Goal: Task Accomplishment & Management: Manage account settings

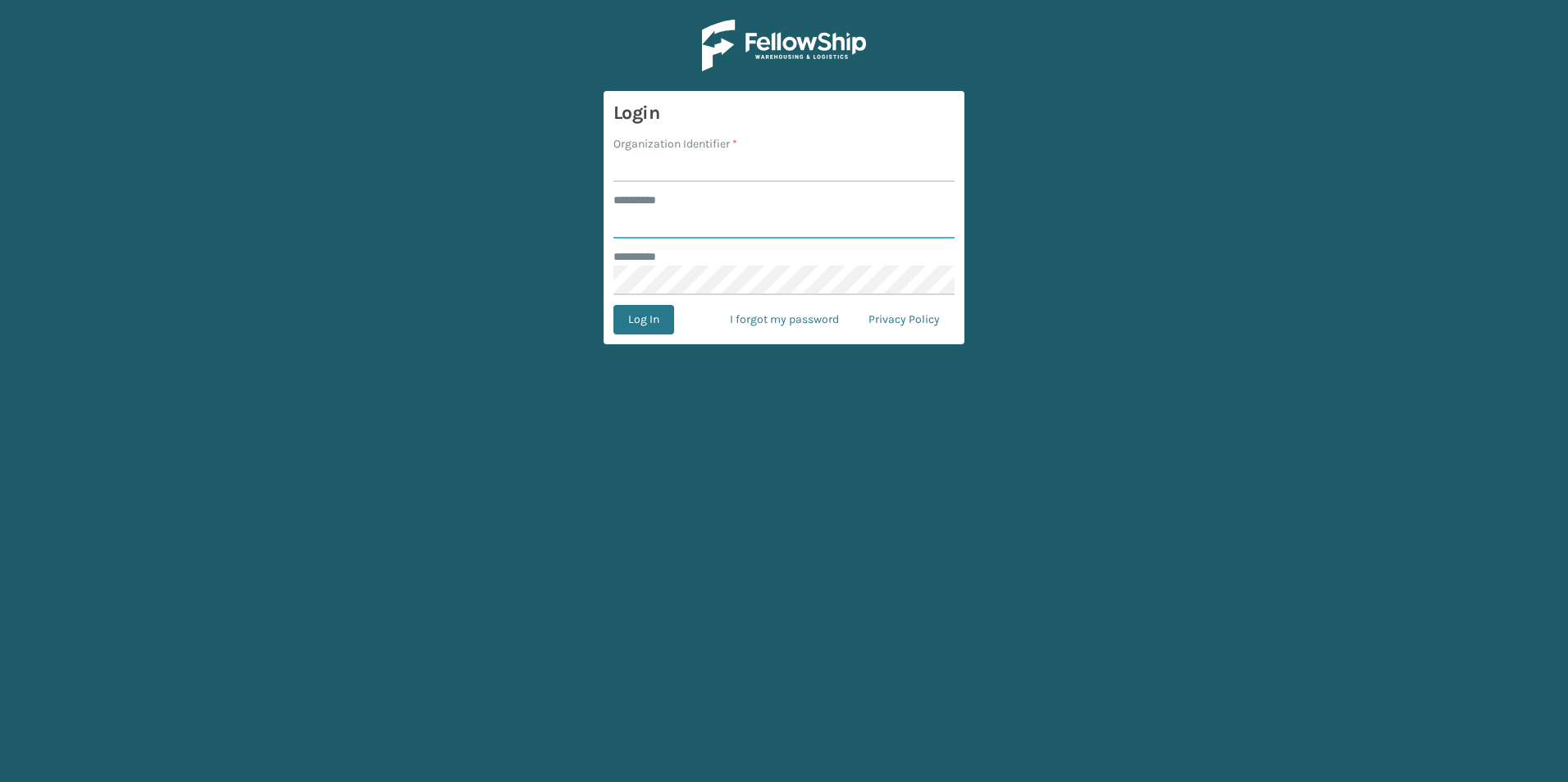
type input "***"
type input "SuperAdminOrganization"
click at [636, 312] on button "Log In" at bounding box center [644, 320] width 60 height 30
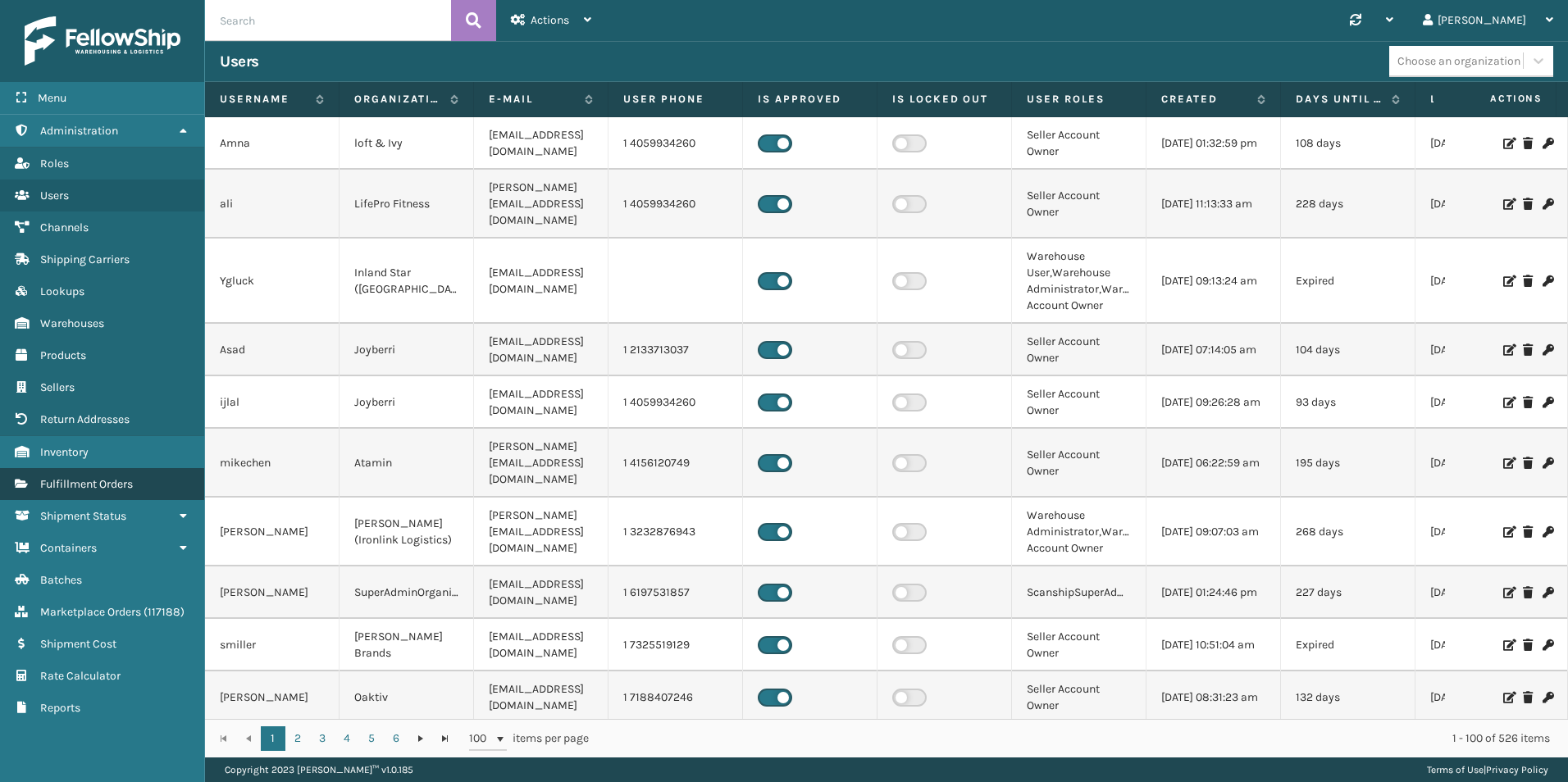
click at [121, 478] on span "Fulfillment Orders" at bounding box center [87, 484] width 93 height 14
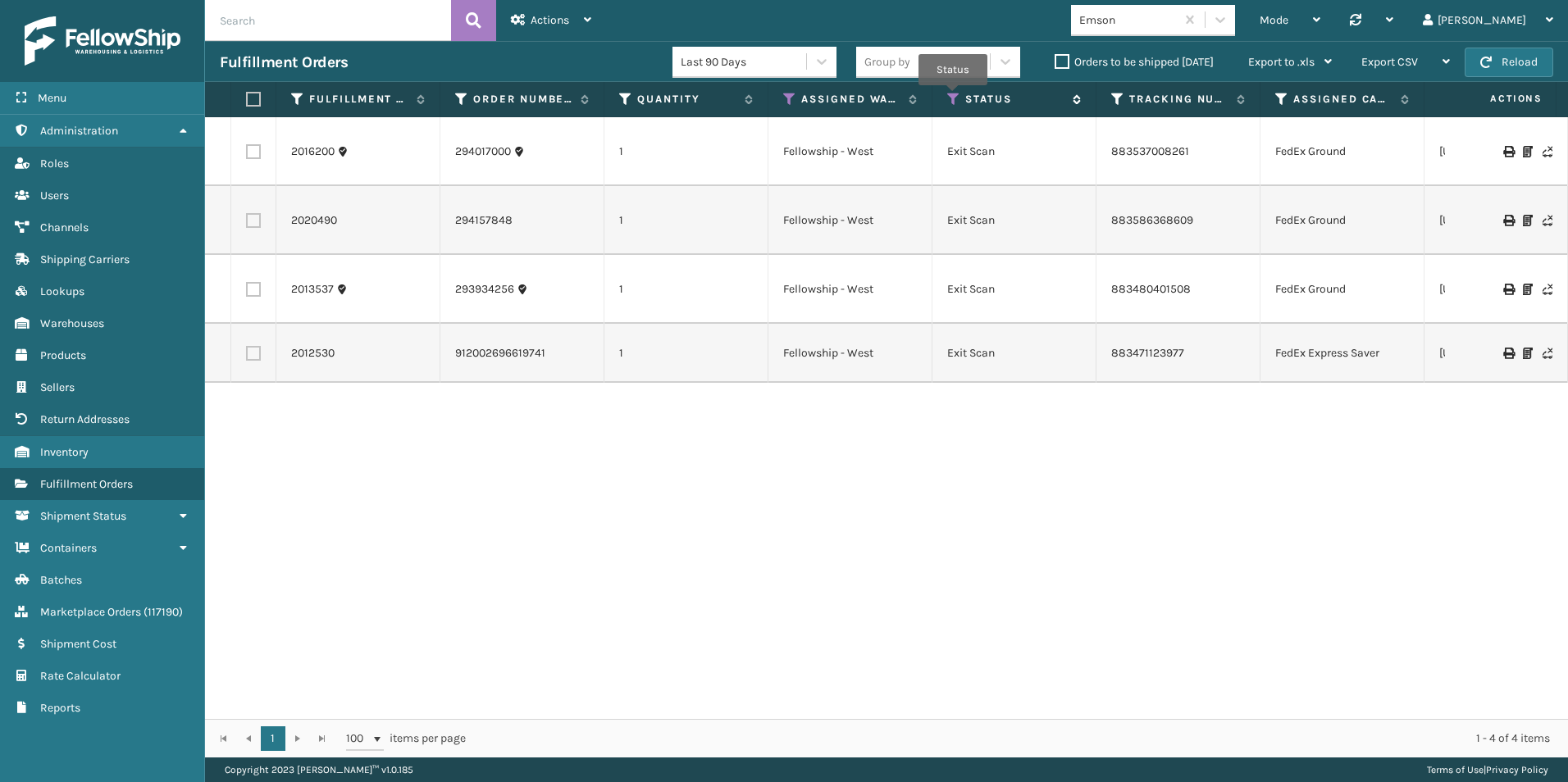
click at [953, 97] on icon at bounding box center [954, 99] width 13 height 15
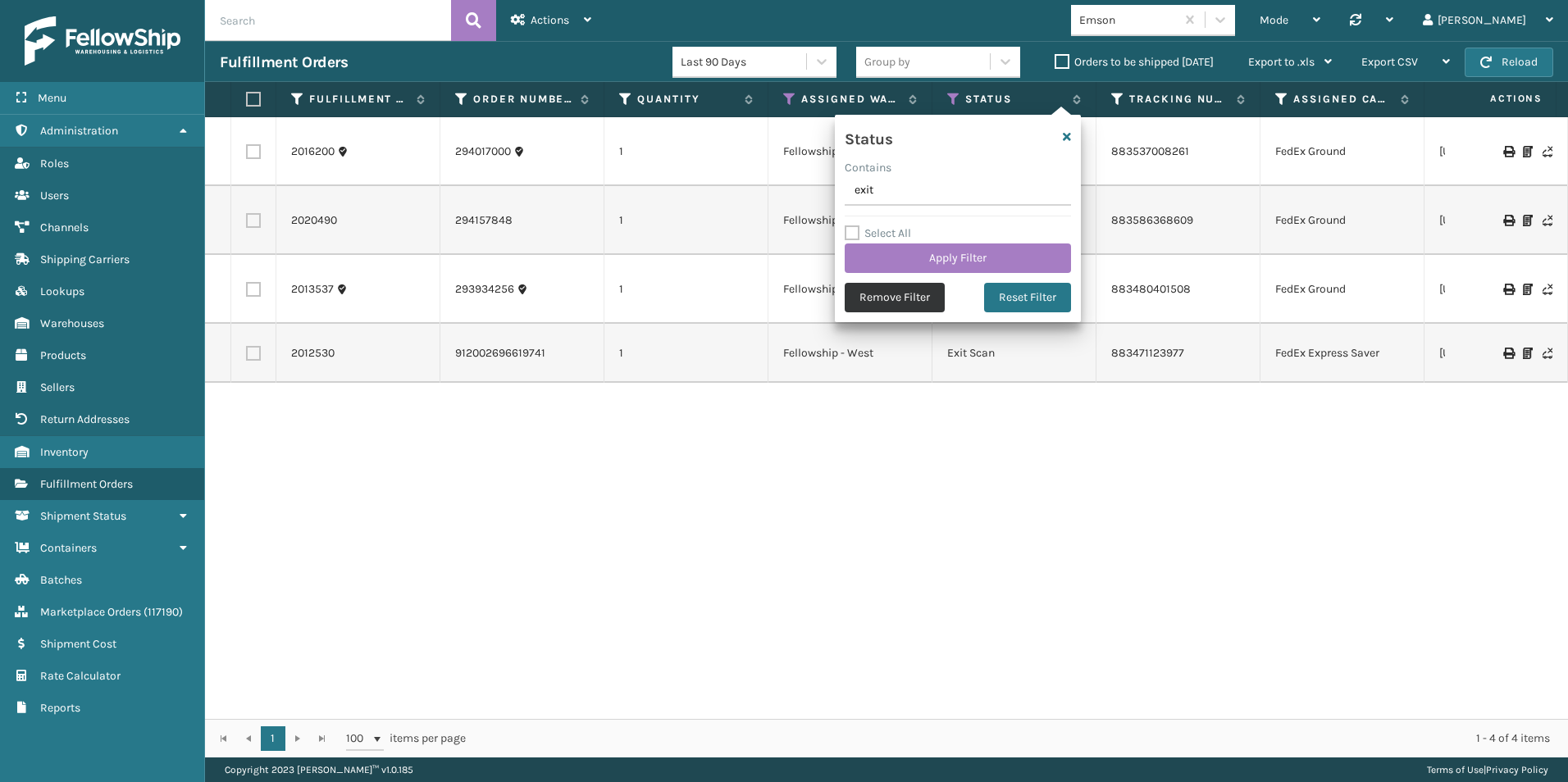
click at [877, 302] on button "Remove Filter" at bounding box center [895, 298] width 100 height 30
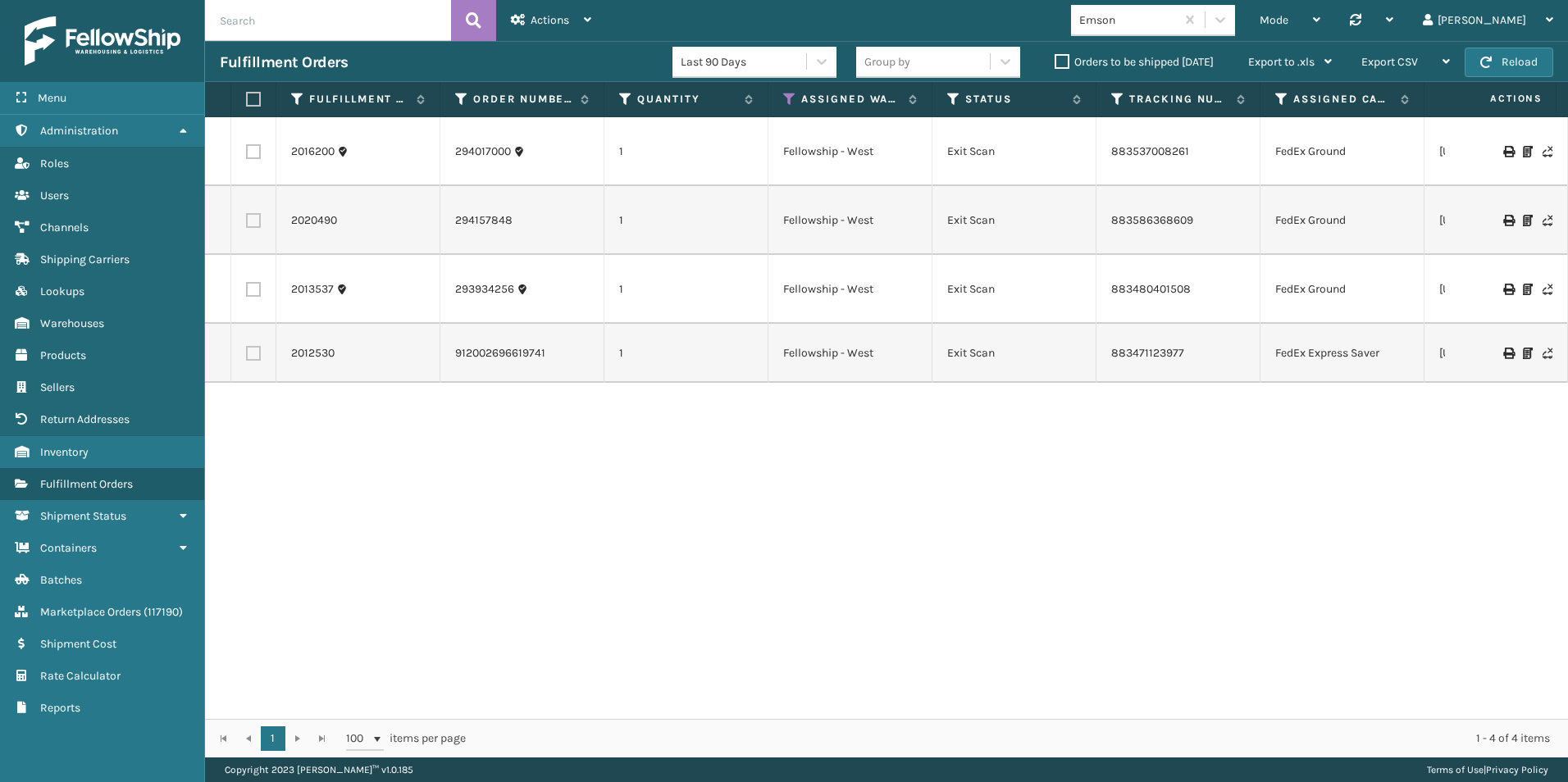
click at [1060, 57] on label "Orders to be shipped [DATE]" at bounding box center [1134, 62] width 159 height 14
click at [1056, 57] on input "Orders to be shipped [DATE]" at bounding box center [1055, 58] width 1 height 11
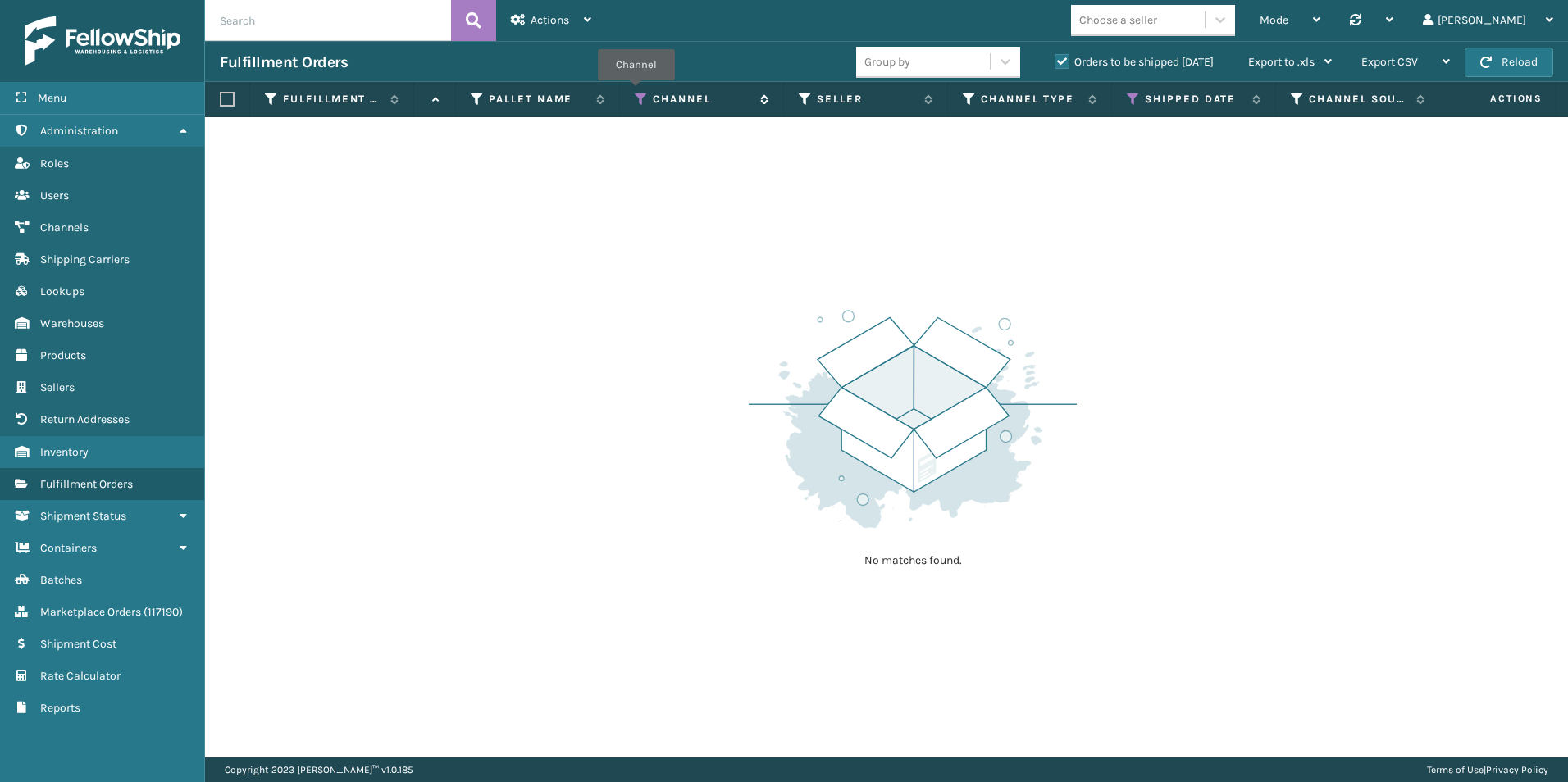
click at [635, 92] on icon at bounding box center [641, 99] width 13 height 15
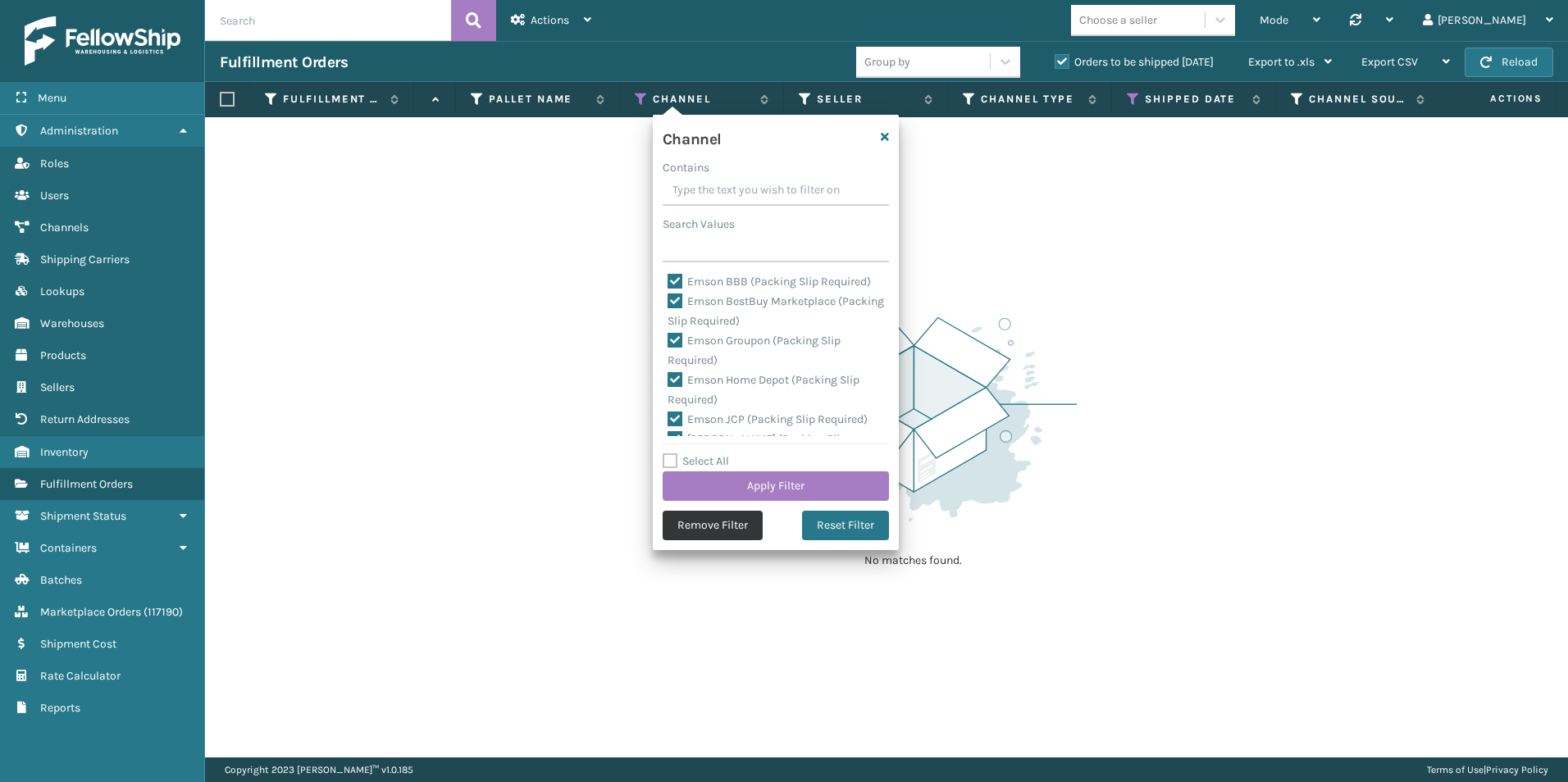
click at [702, 529] on button "Remove Filter" at bounding box center [712, 525] width 100 height 30
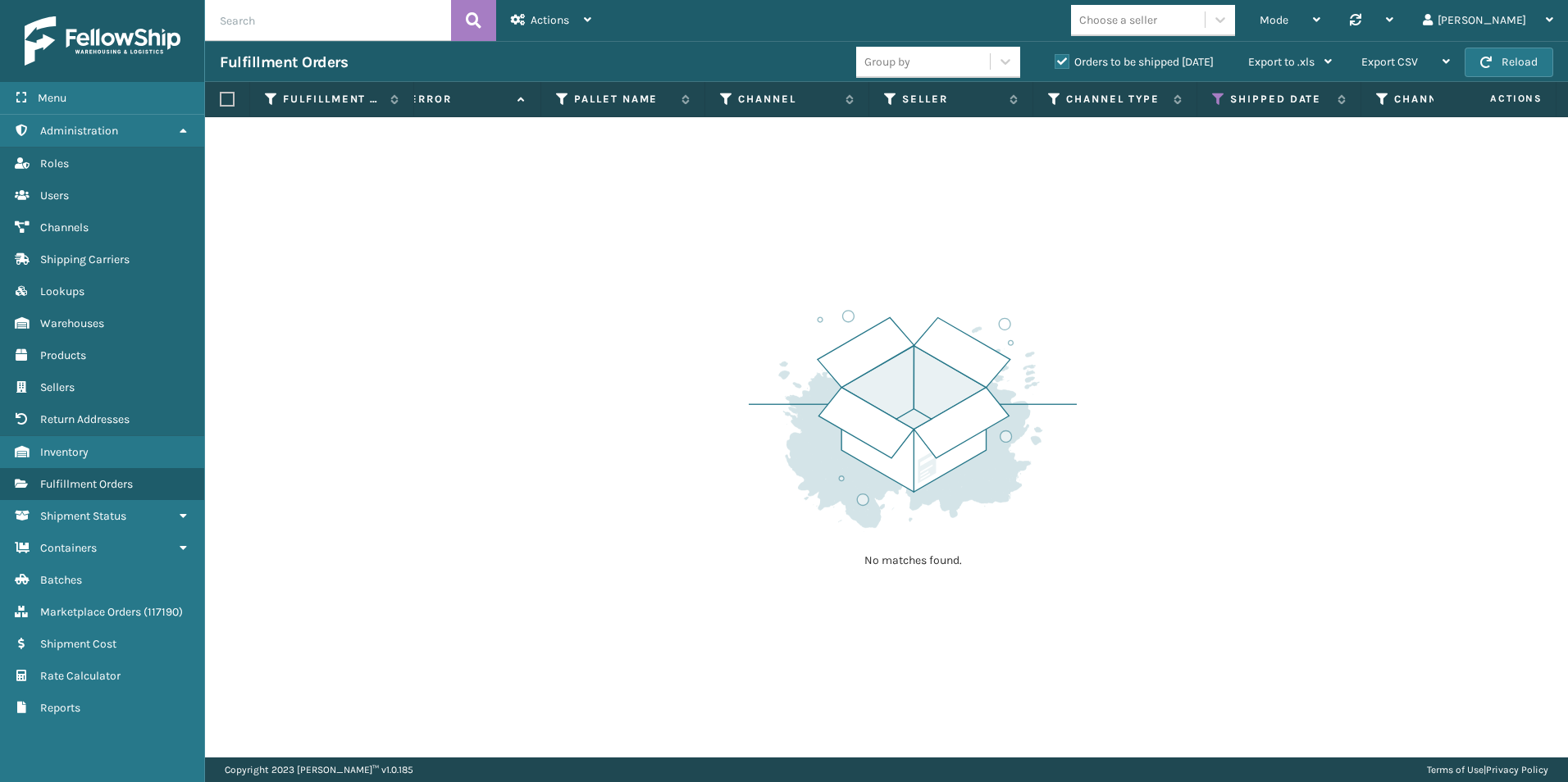
scroll to position [0, 1339]
click at [751, 95] on icon at bounding box center [752, 99] width 13 height 15
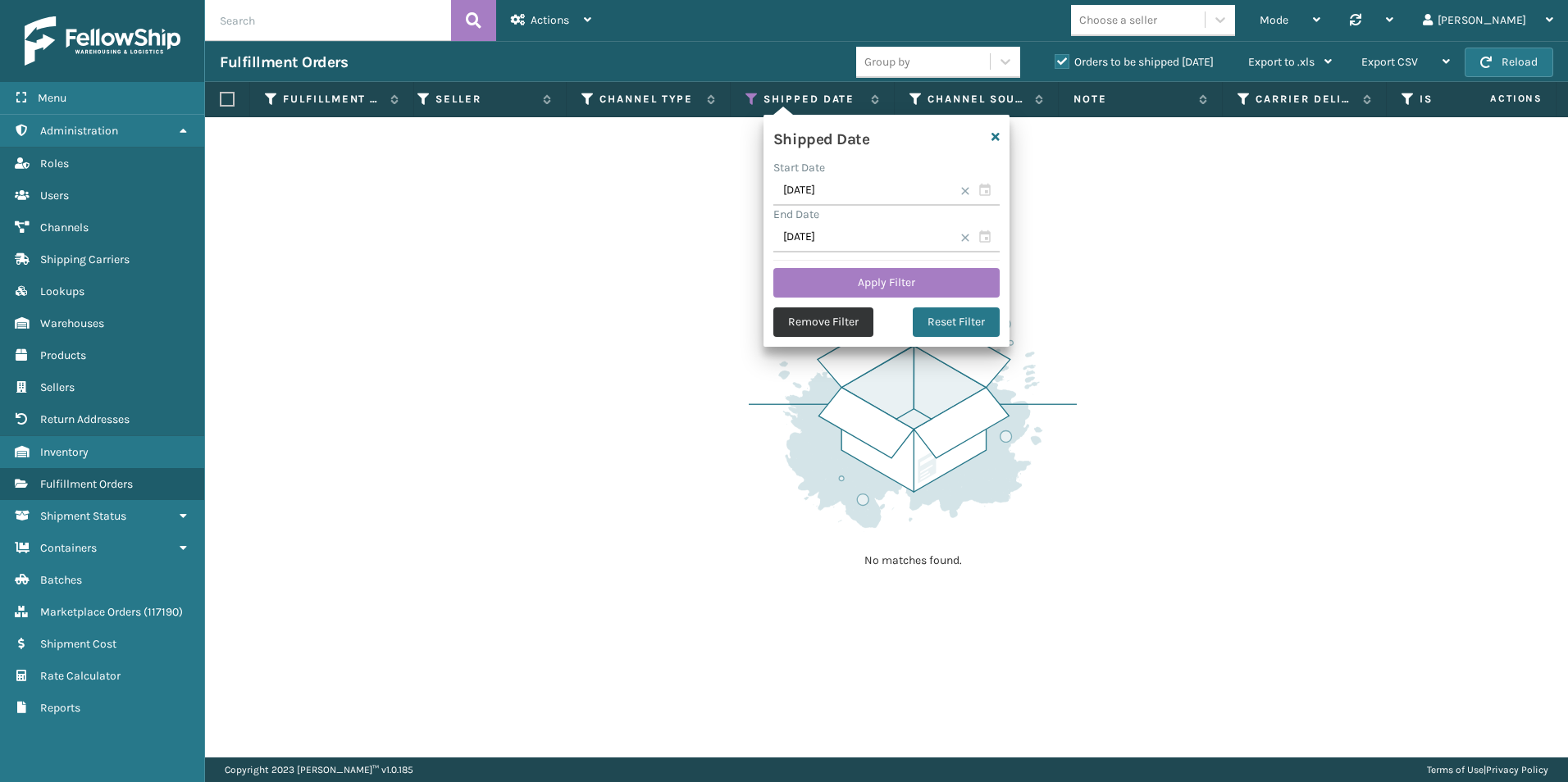
click at [824, 329] on button "Remove Filter" at bounding box center [823, 322] width 100 height 30
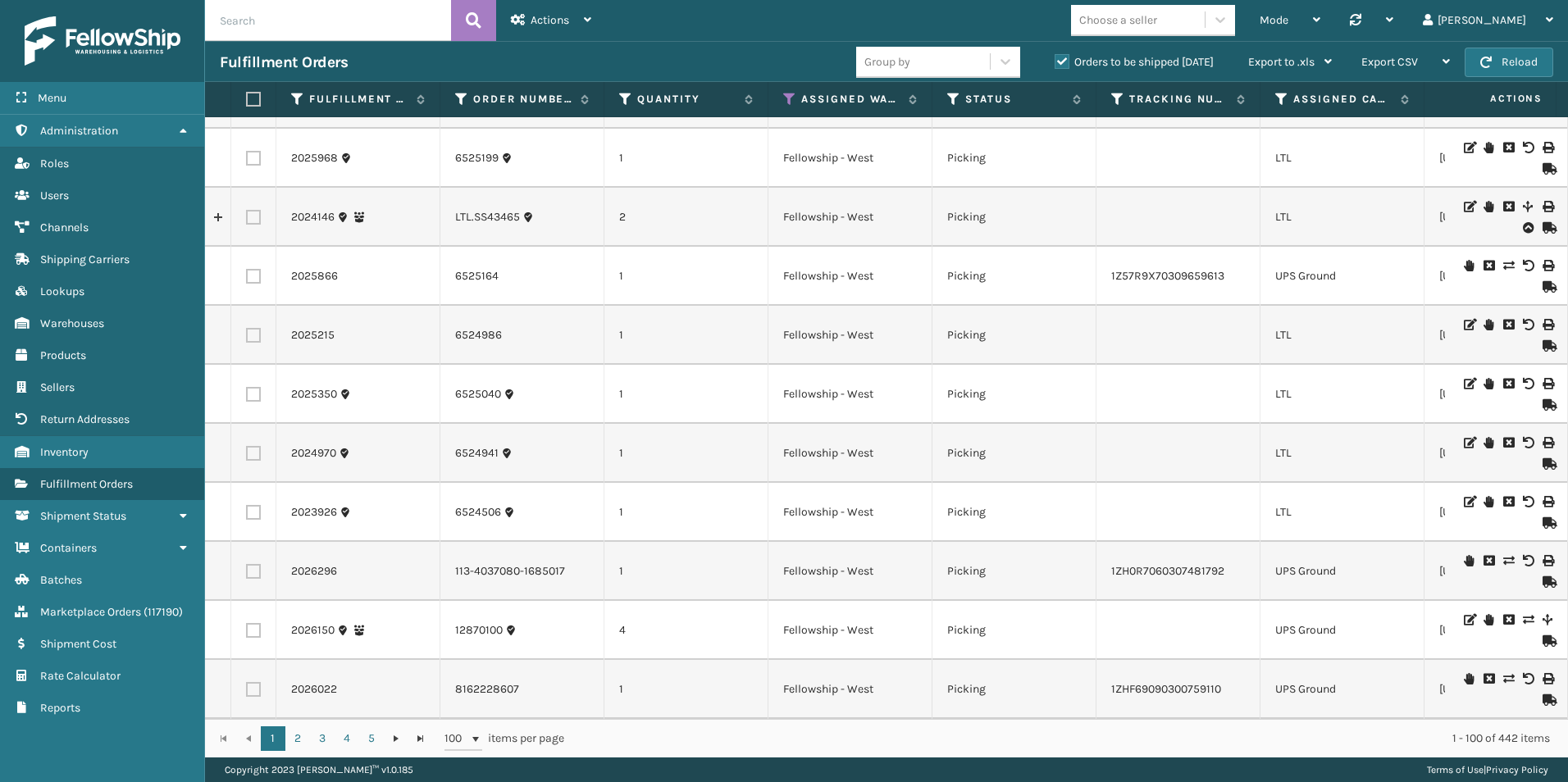
scroll to position [2259, 0]
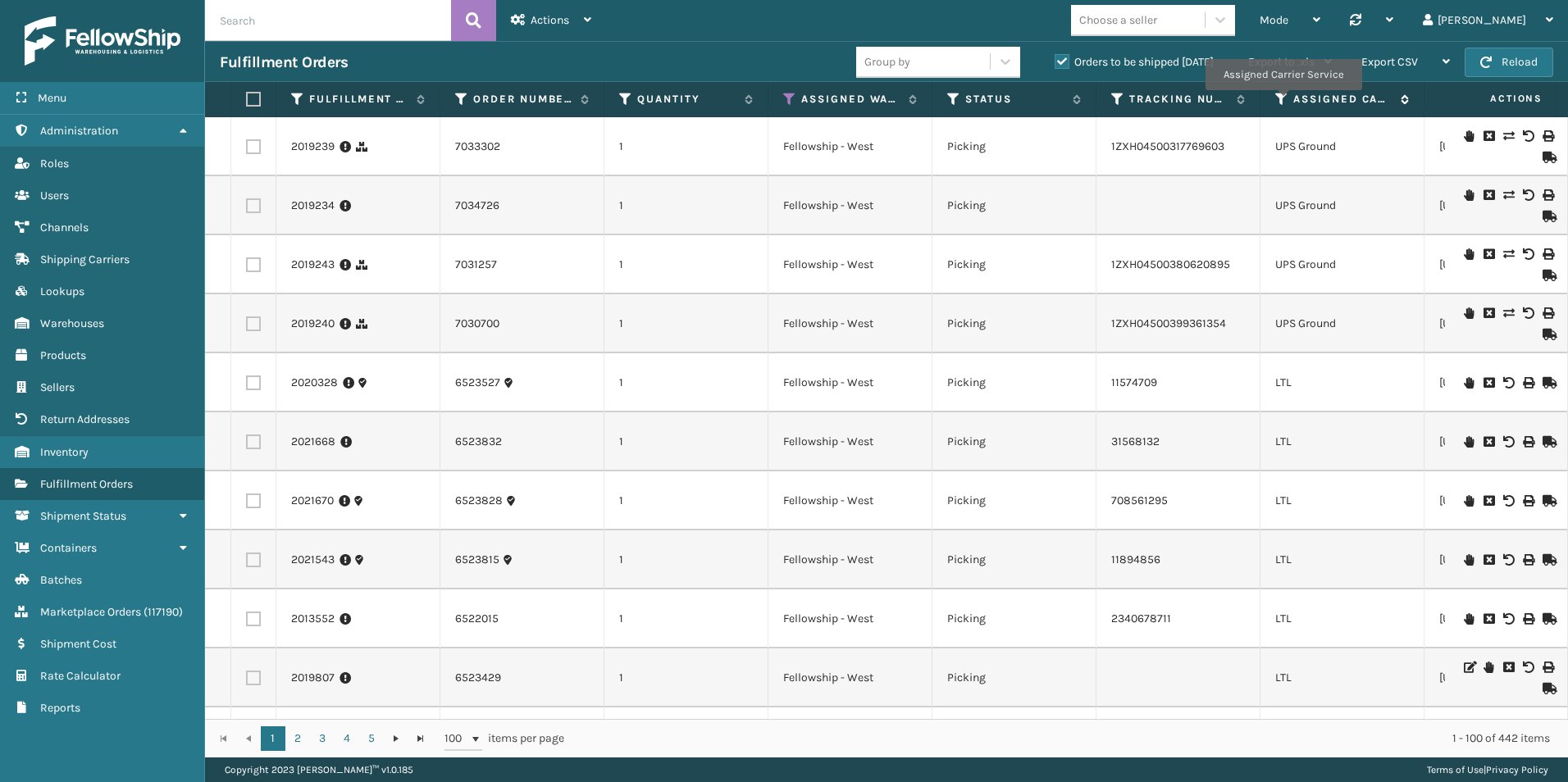
click at [1283, 101] on icon at bounding box center [1282, 99] width 13 height 15
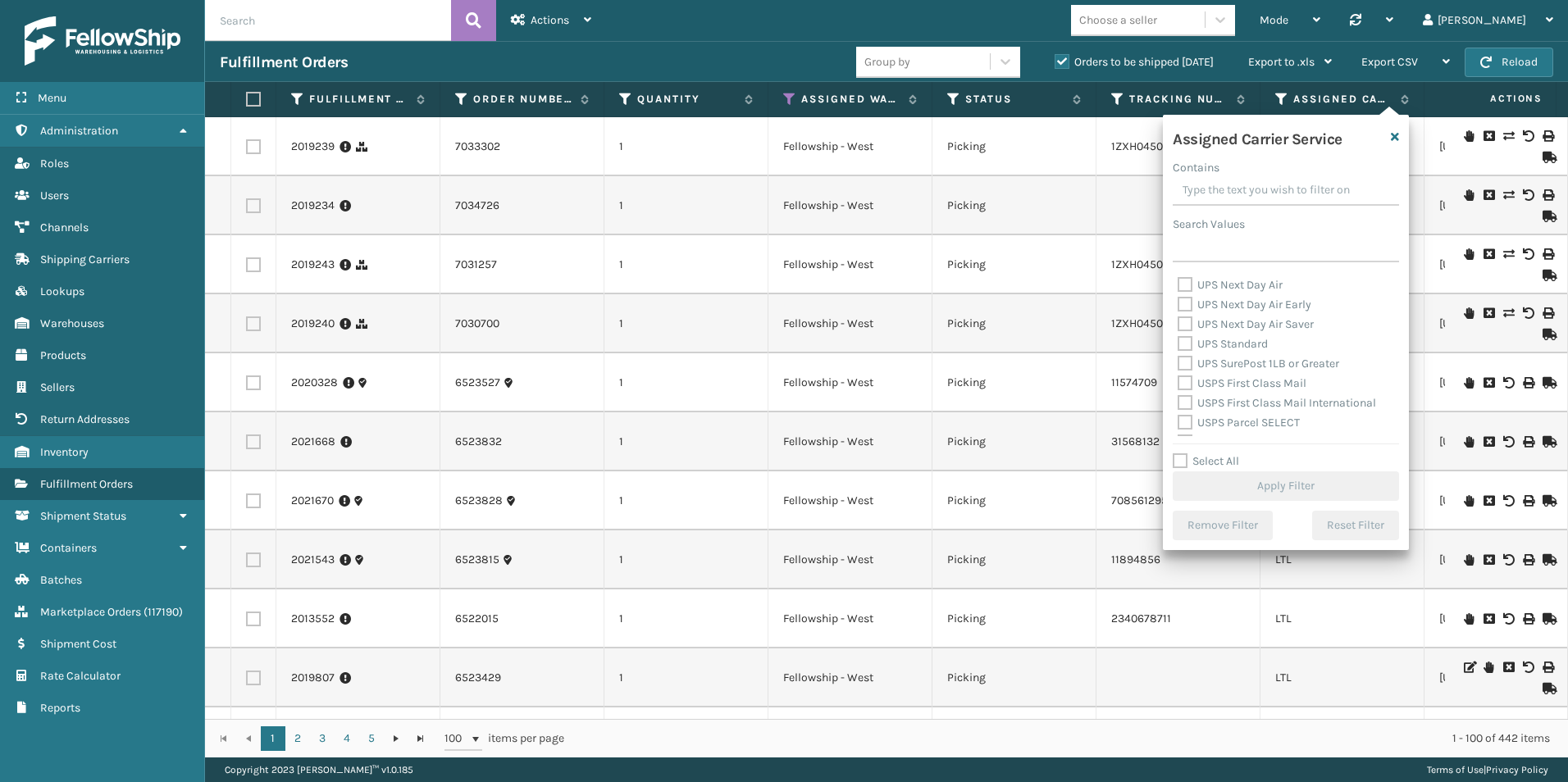
drag, startPoint x: 1180, startPoint y: 461, endPoint x: 1190, endPoint y: 455, distance: 11.7
click at [1181, 460] on label "Select All" at bounding box center [1206, 461] width 66 height 14
click at [1181, 453] on input "Select All" at bounding box center [1296, 453] width 246 height 2
checkbox input "true"
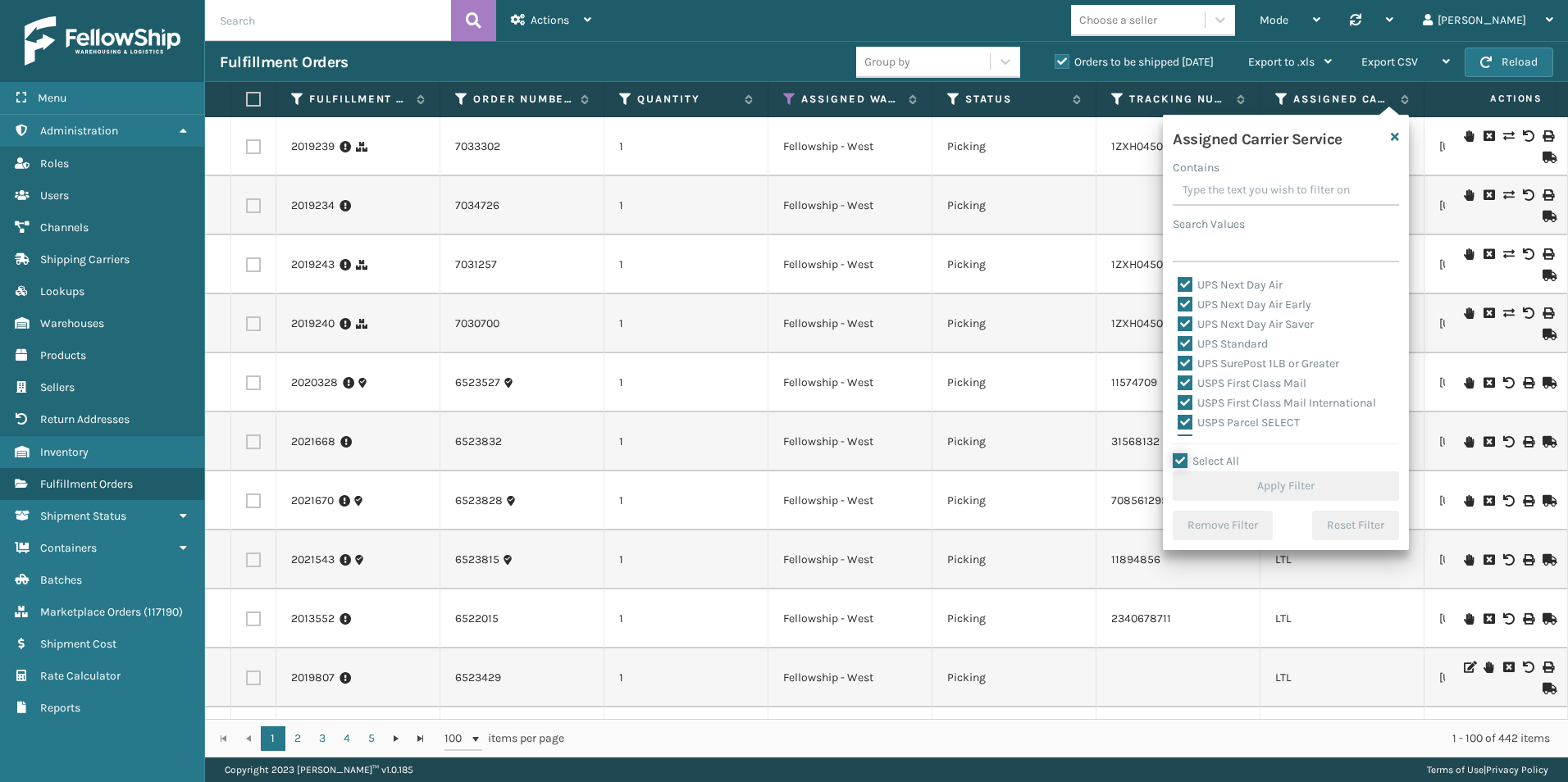
checkbox input "true"
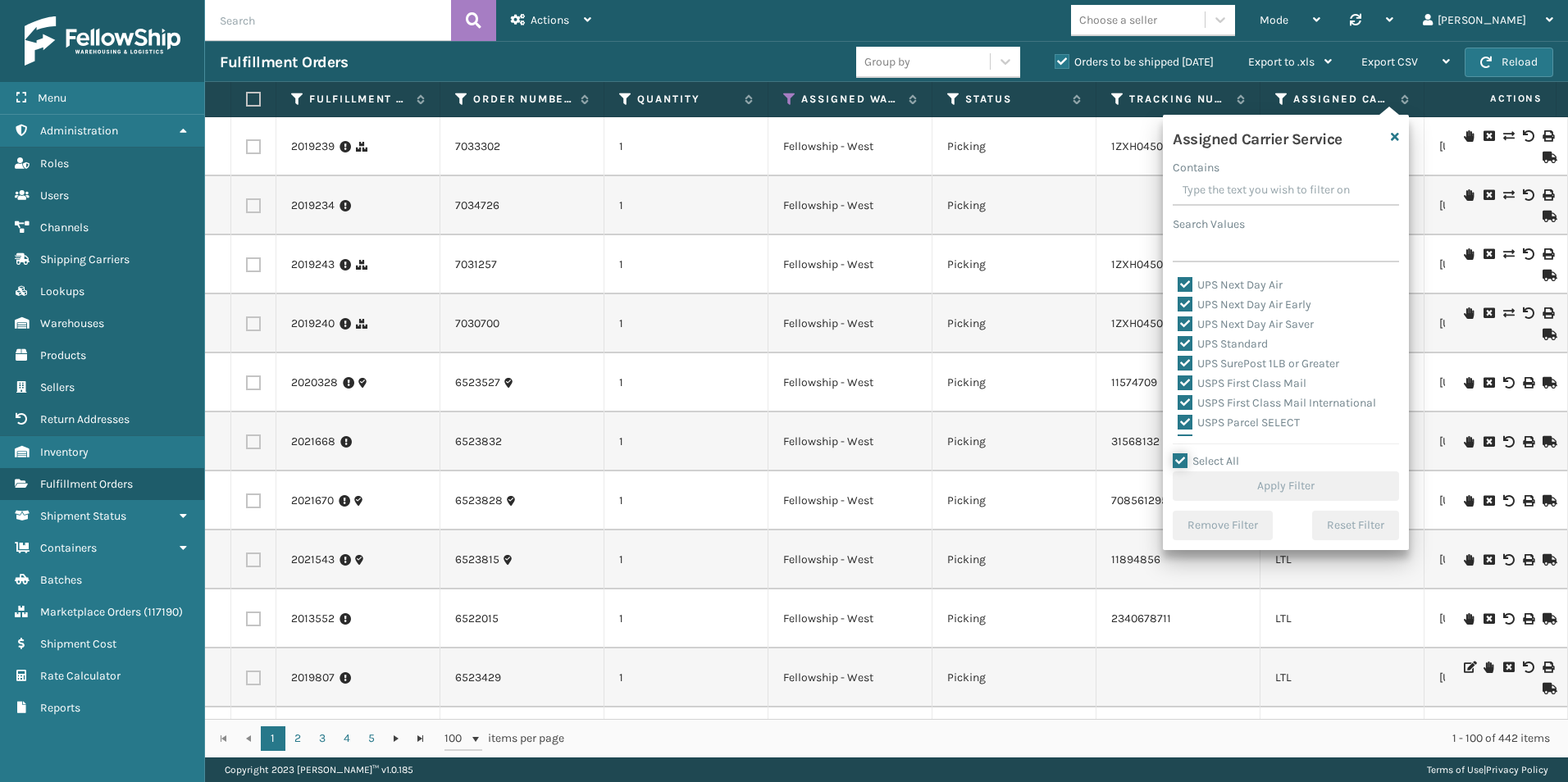
checkbox input "true"
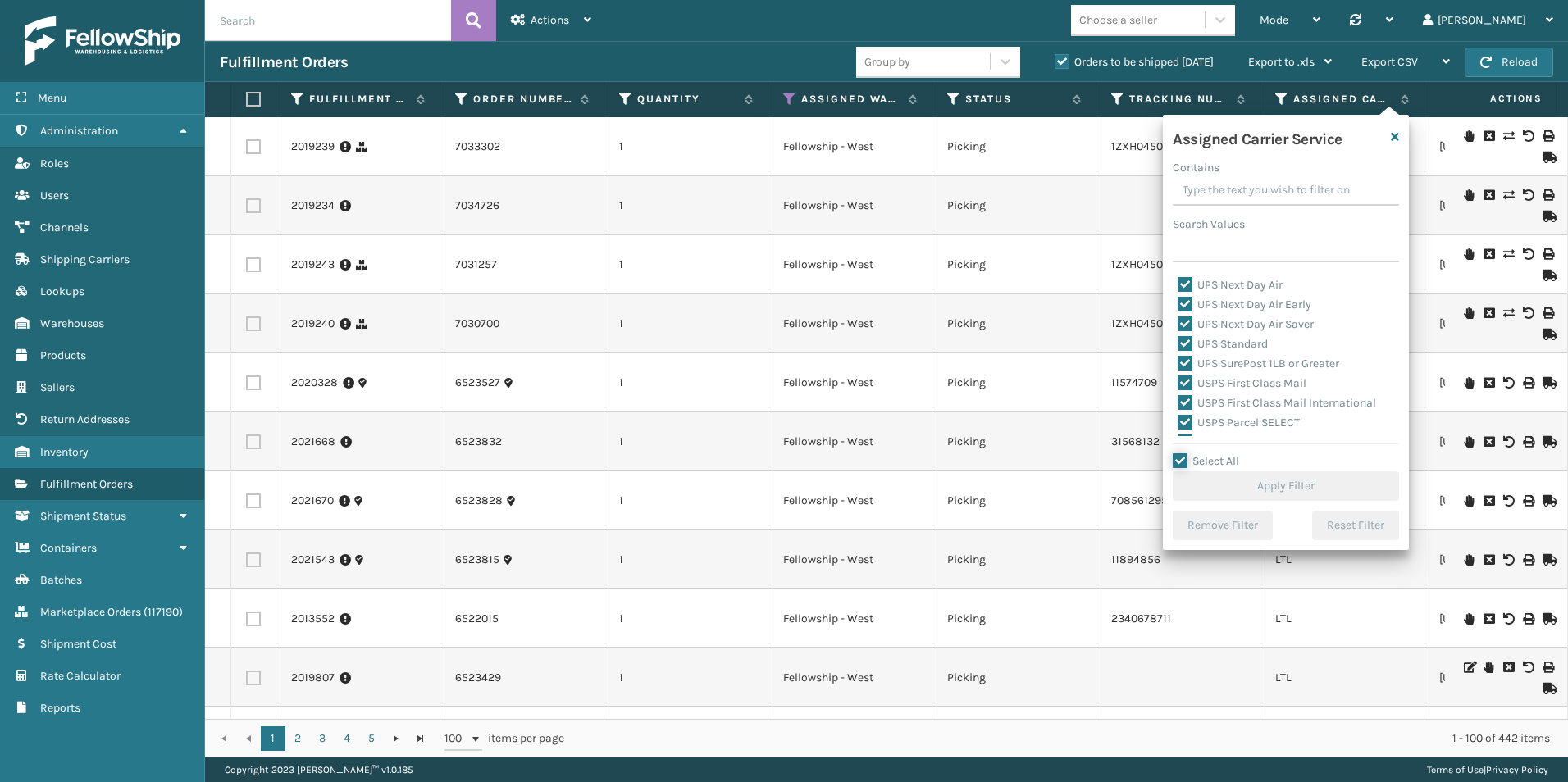
checkbox input "true"
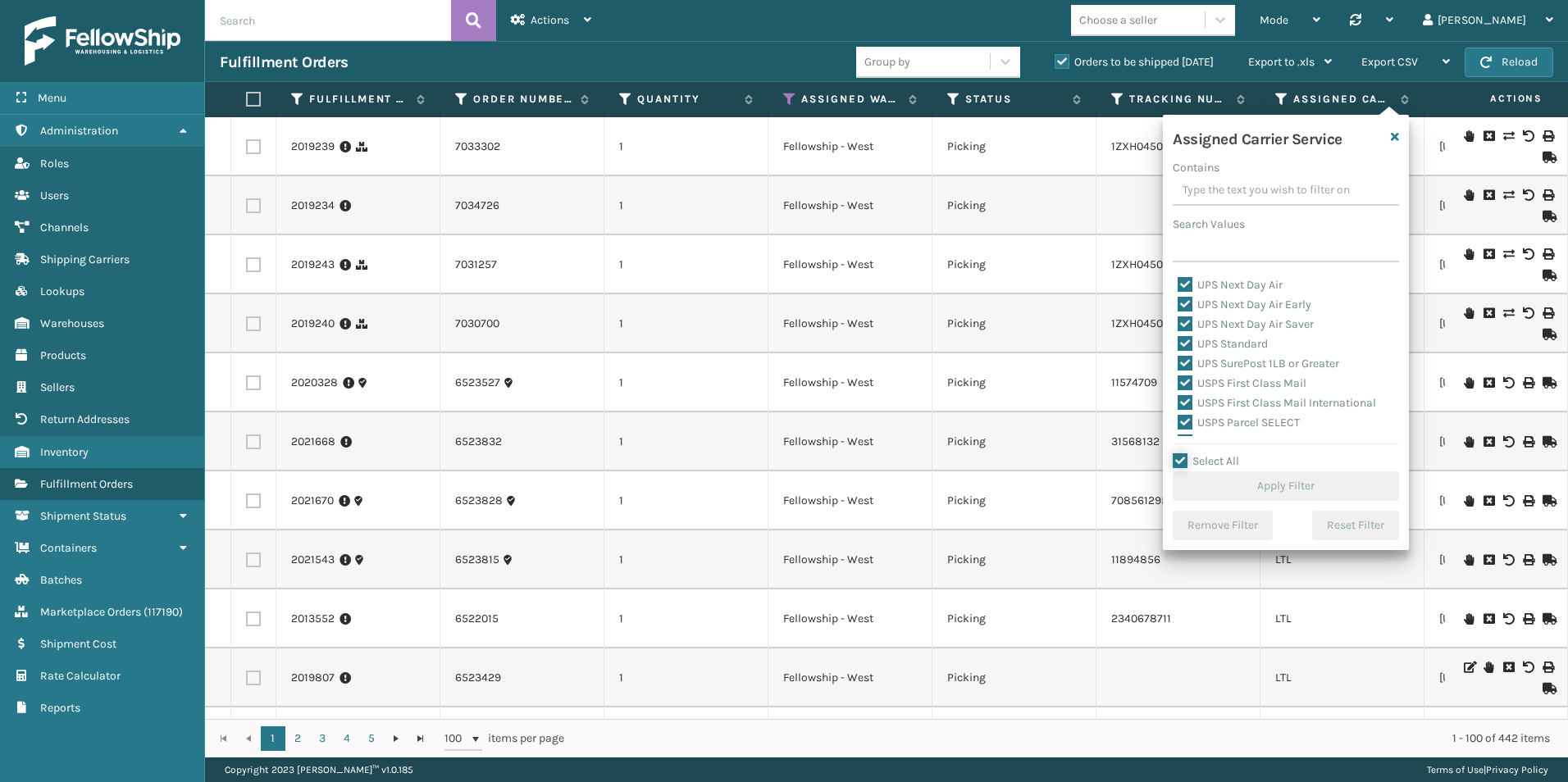
checkbox input "true"
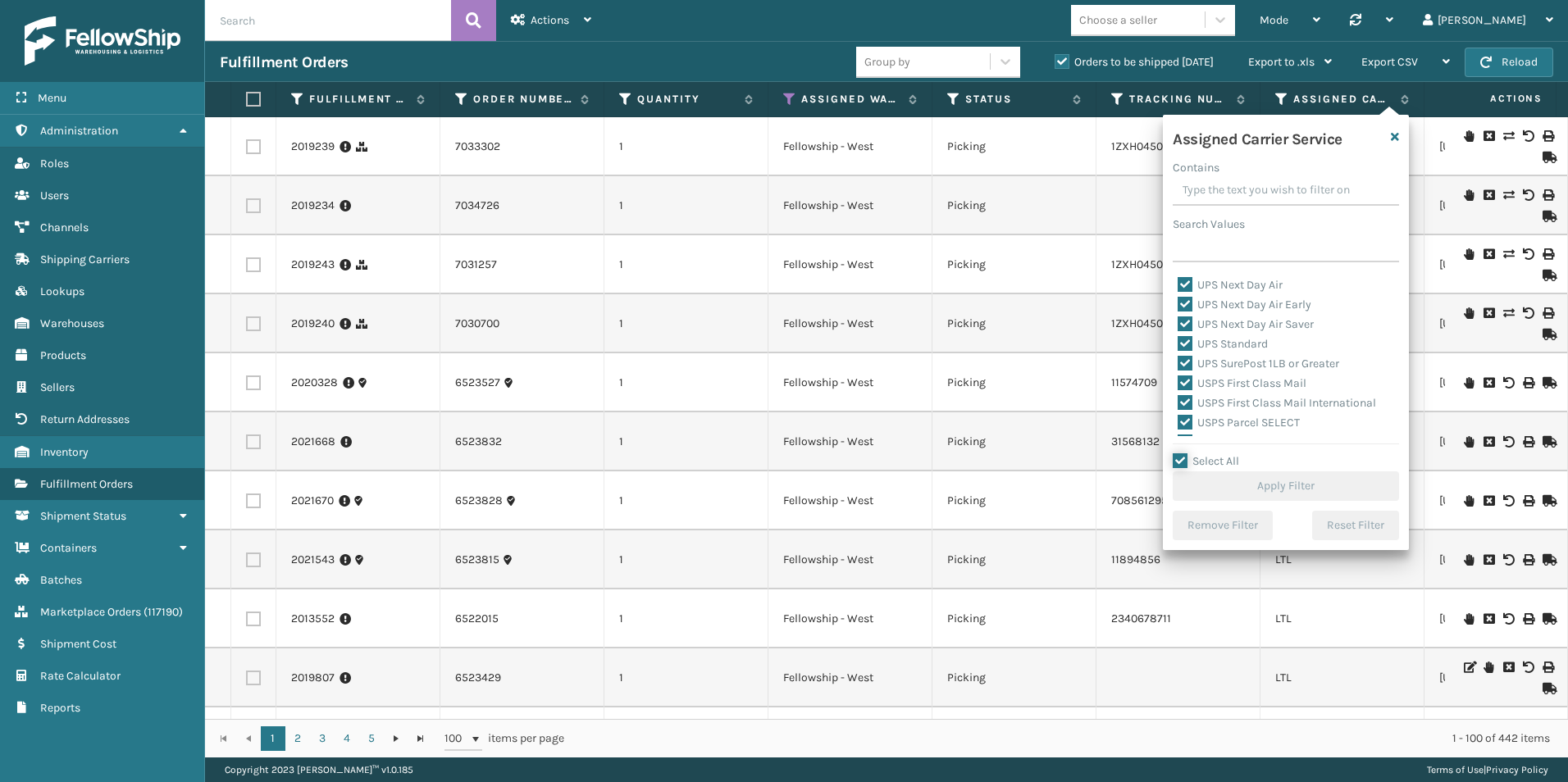
checkbox input "true"
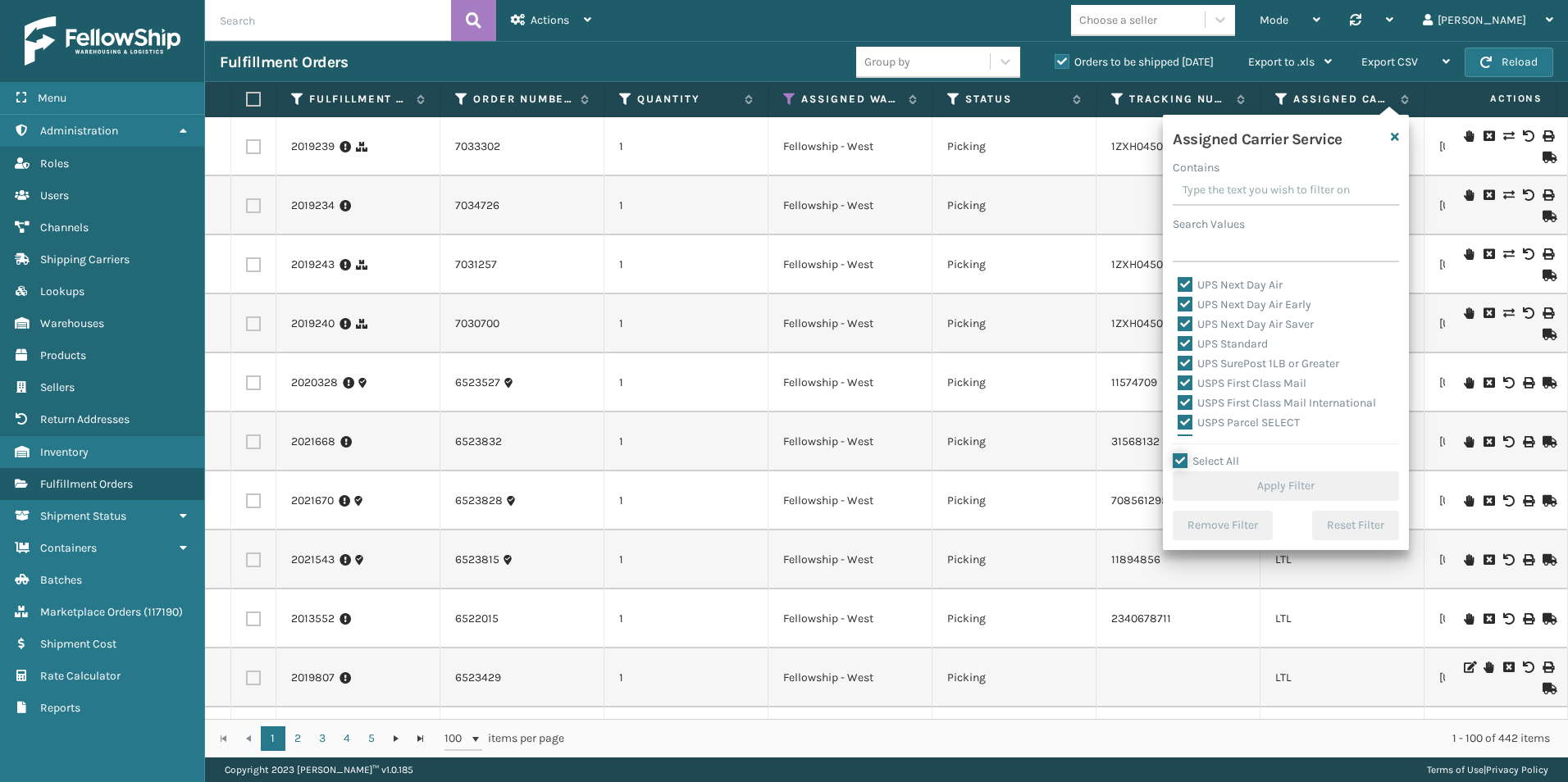
checkbox input "true"
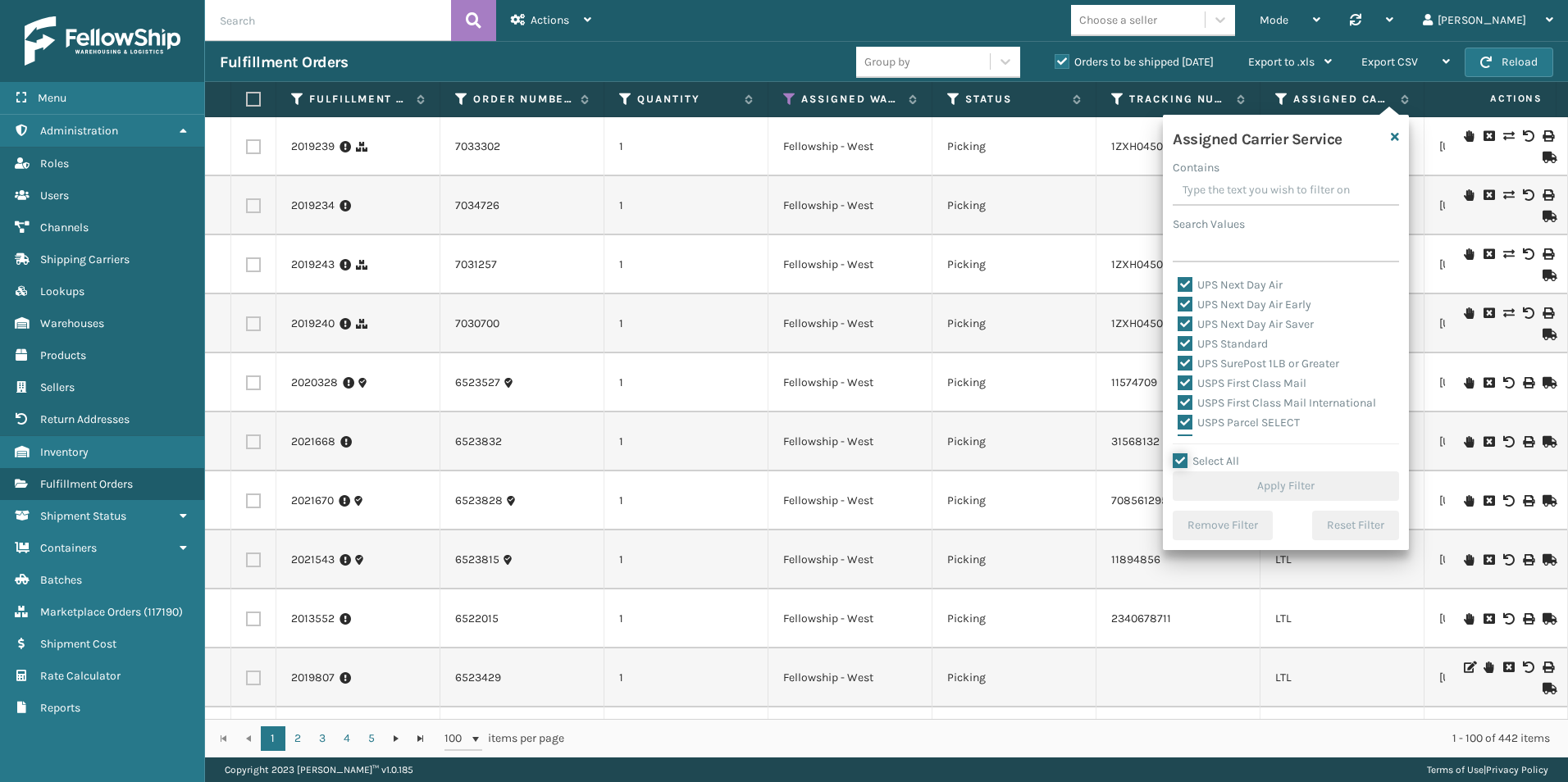
checkbox input "true"
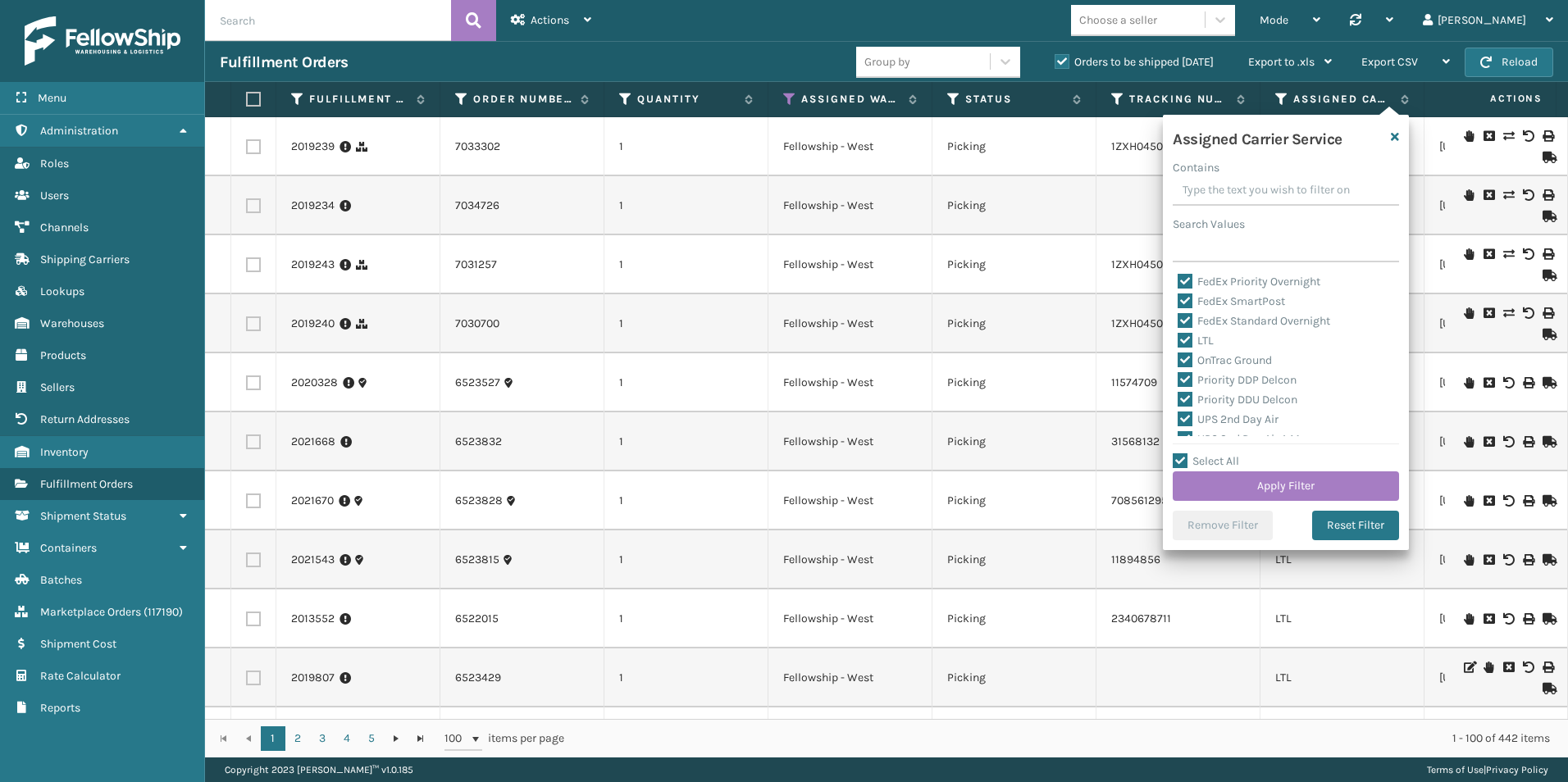
click at [1186, 339] on label "LTL" at bounding box center [1196, 340] width 36 height 14
click at [1179, 339] on input "LTL" at bounding box center [1178, 336] width 1 height 11
checkbox input "false"
click at [1277, 484] on button "Apply Filter" at bounding box center [1286, 486] width 226 height 30
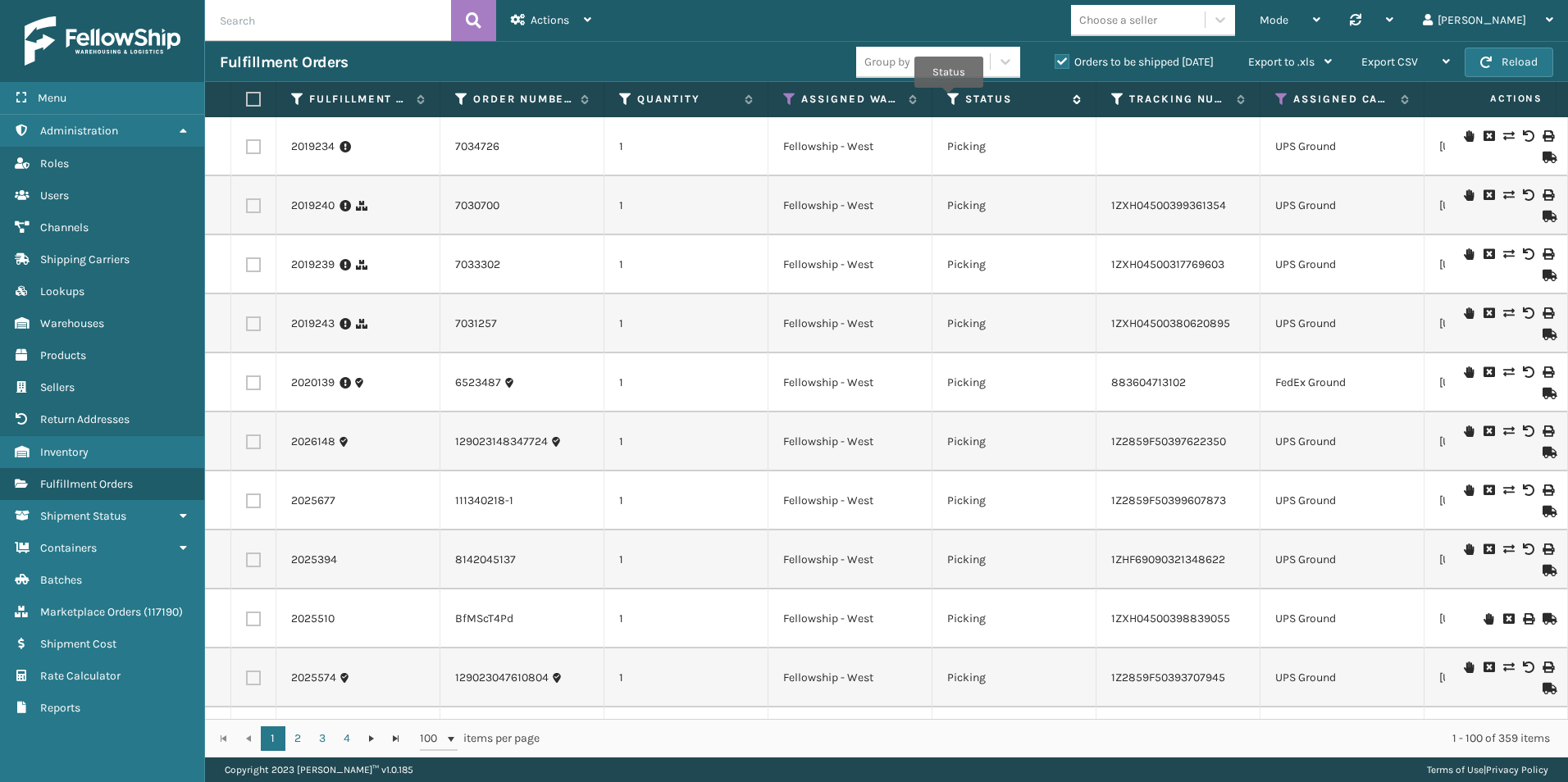
click at [949, 99] on icon at bounding box center [954, 99] width 13 height 15
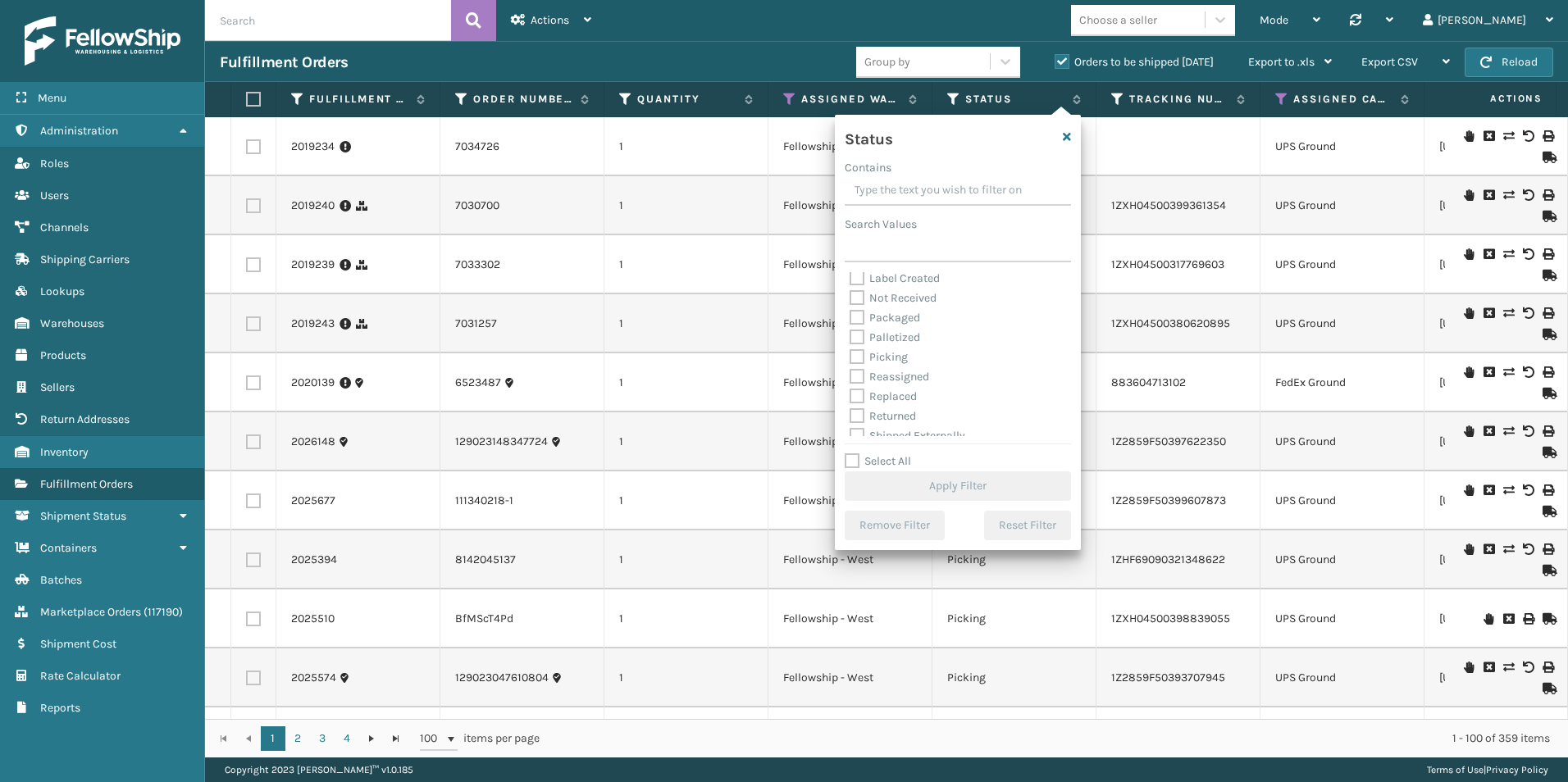
click at [859, 358] on label "Picking" at bounding box center [878, 357] width 58 height 14
click at [850, 358] on input "Picking" at bounding box center [849, 353] width 1 height 11
checkbox input "true"
click at [968, 486] on button "Apply Filter" at bounding box center [958, 486] width 226 height 30
